Goal: Download file/media

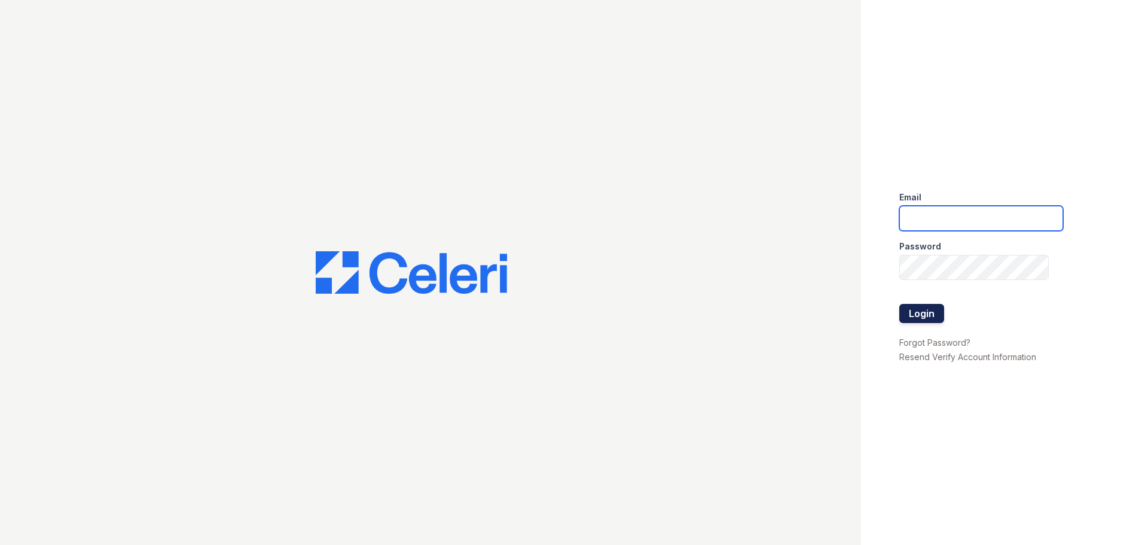
type input "[PERSON_NAME][DOMAIN_NAME][EMAIL_ADDRESS][DOMAIN_NAME]"
click at [927, 313] on button "Login" at bounding box center [921, 313] width 45 height 19
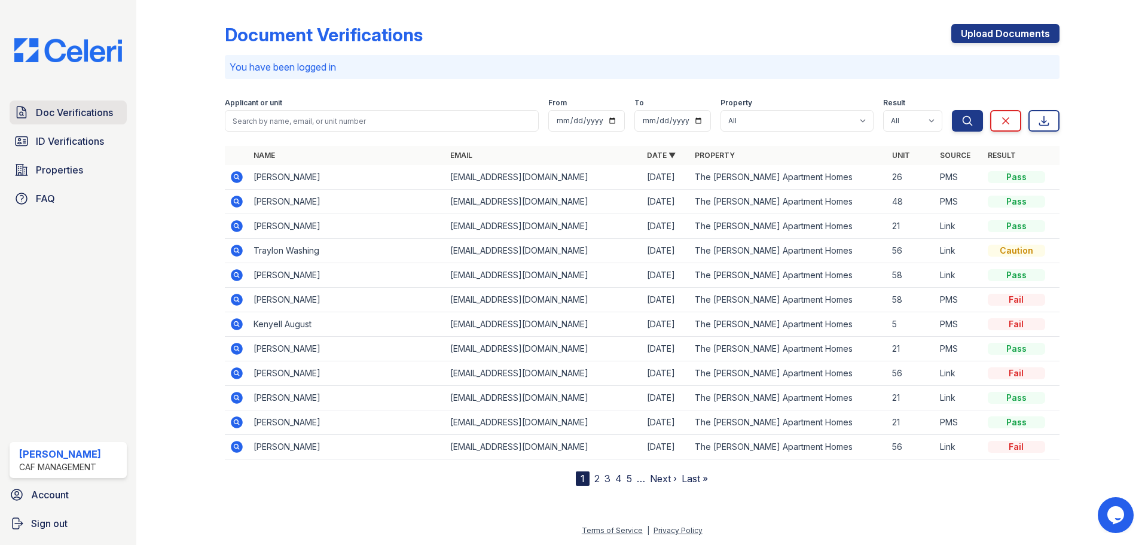
click at [81, 119] on span "Doc Verifications" at bounding box center [74, 112] width 77 height 14
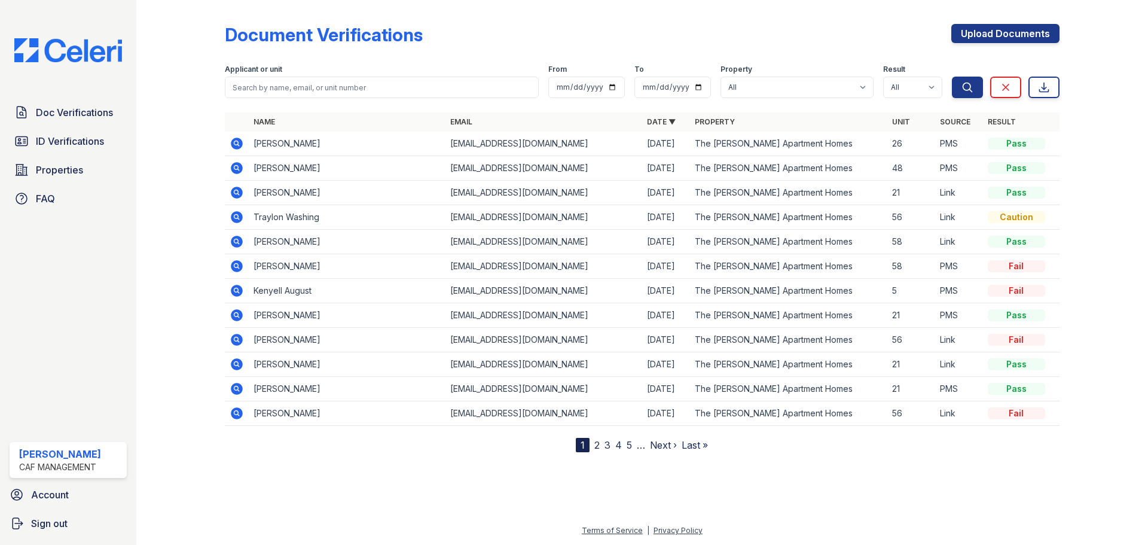
click at [240, 143] on icon at bounding box center [237, 144] width 12 height 12
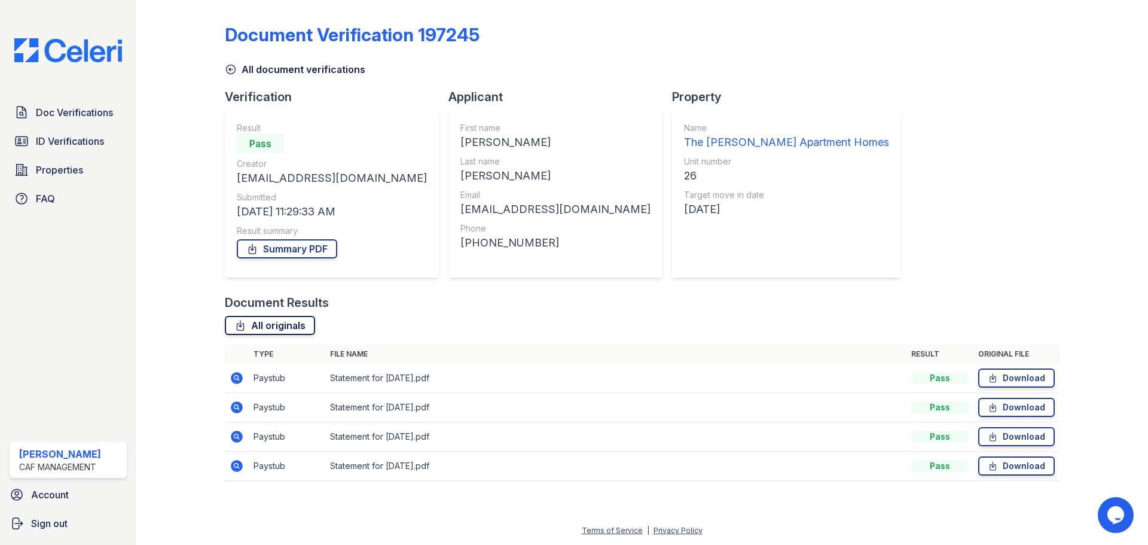
click at [280, 327] on link "All originals" at bounding box center [270, 325] width 90 height 19
click at [1016, 377] on link "Download" at bounding box center [1016, 377] width 77 height 19
click at [1021, 408] on link "Download" at bounding box center [1016, 407] width 77 height 19
click at [1017, 434] on link "Download" at bounding box center [1016, 436] width 77 height 19
click at [1017, 459] on link "Download" at bounding box center [1016, 465] width 77 height 19
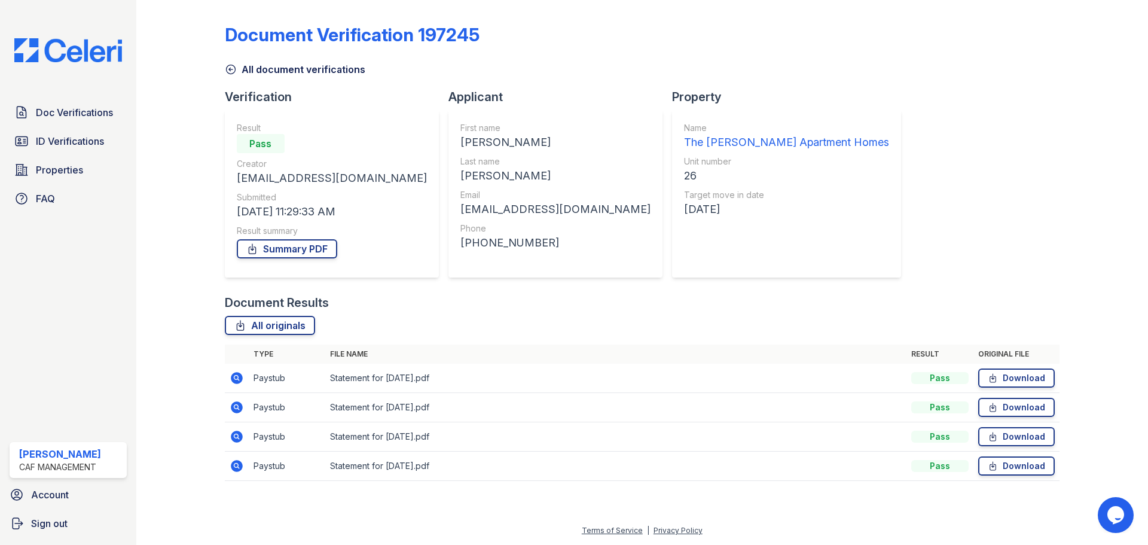
click at [235, 68] on icon at bounding box center [230, 69] width 9 height 9
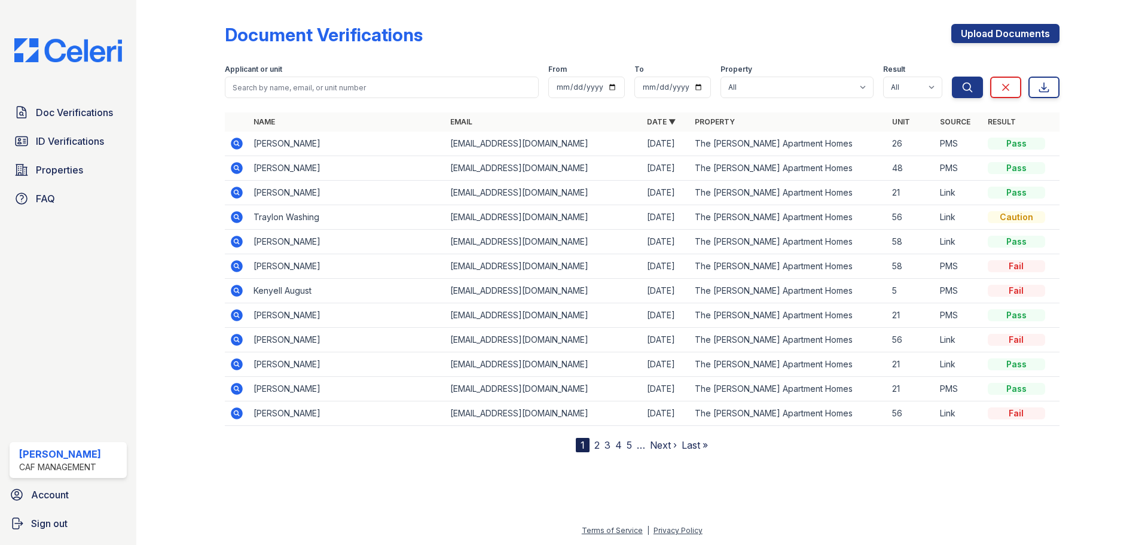
click at [242, 191] on icon at bounding box center [237, 193] width 12 height 12
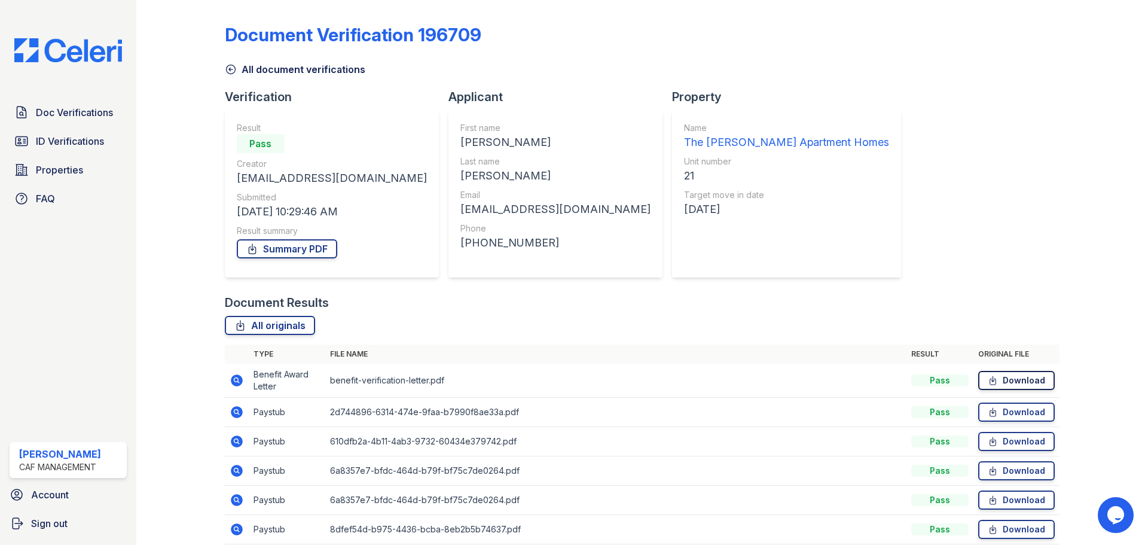
click at [1001, 380] on link "Download" at bounding box center [1016, 380] width 77 height 19
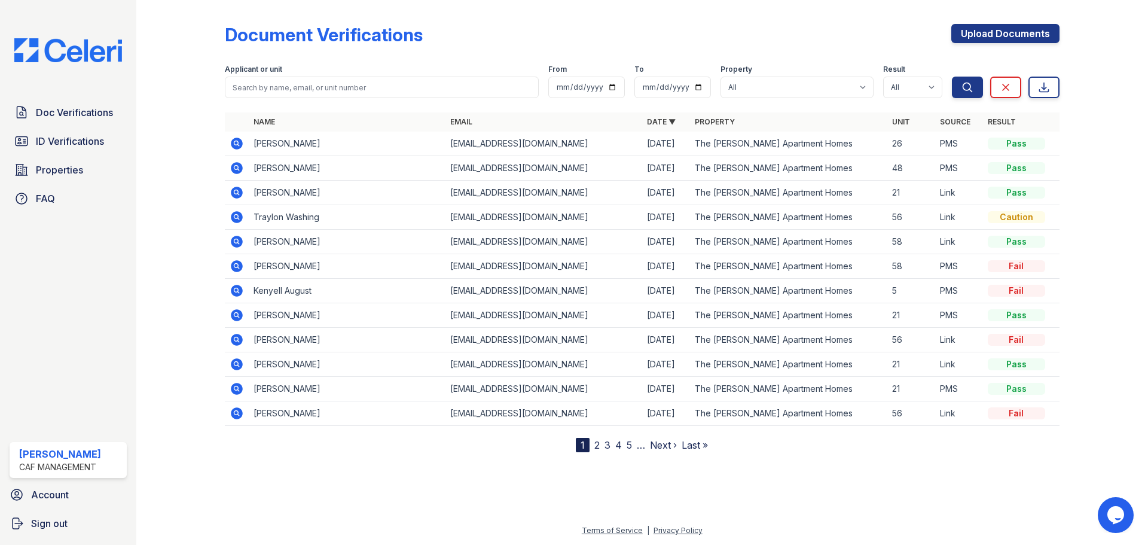
click at [237, 193] on icon at bounding box center [235, 191] width 3 height 3
